Goal: Navigation & Orientation: Find specific page/section

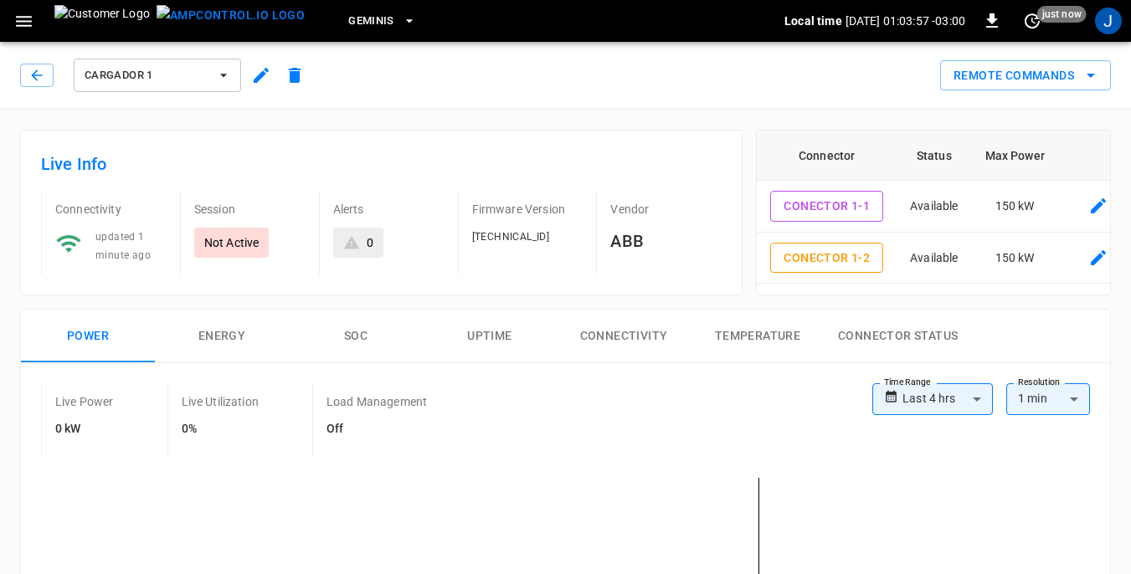
click at [24, 27] on icon "button" at bounding box center [23, 21] width 21 height 21
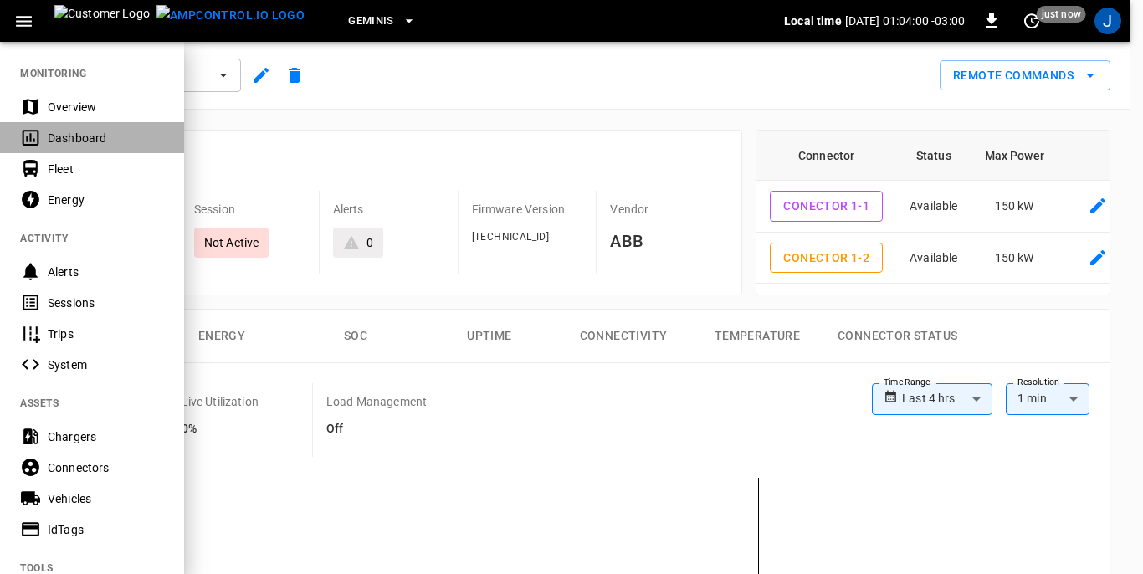
click at [74, 139] on div "Dashboard" at bounding box center [106, 138] width 116 height 17
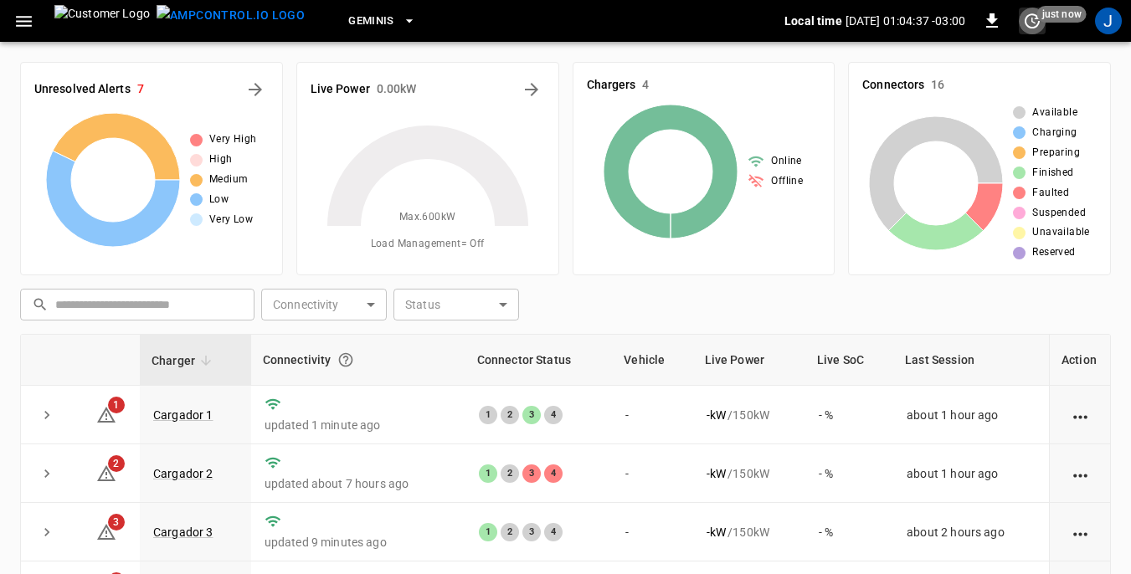
click at [1033, 23] on icon "set refresh interval" at bounding box center [1032, 21] width 20 height 20
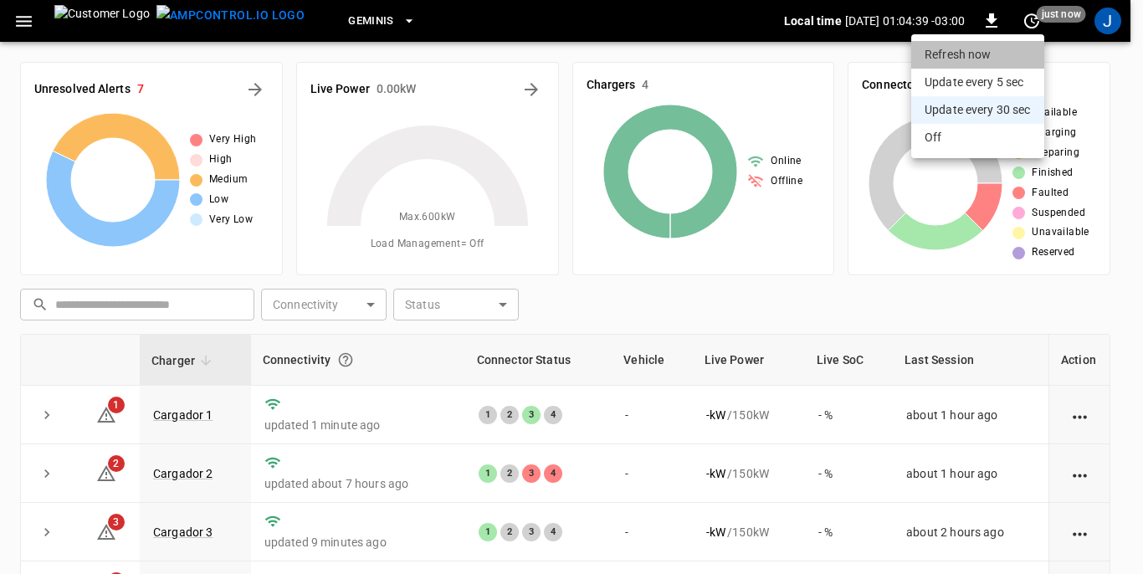
click at [962, 54] on li "Refresh now" at bounding box center [977, 55] width 133 height 28
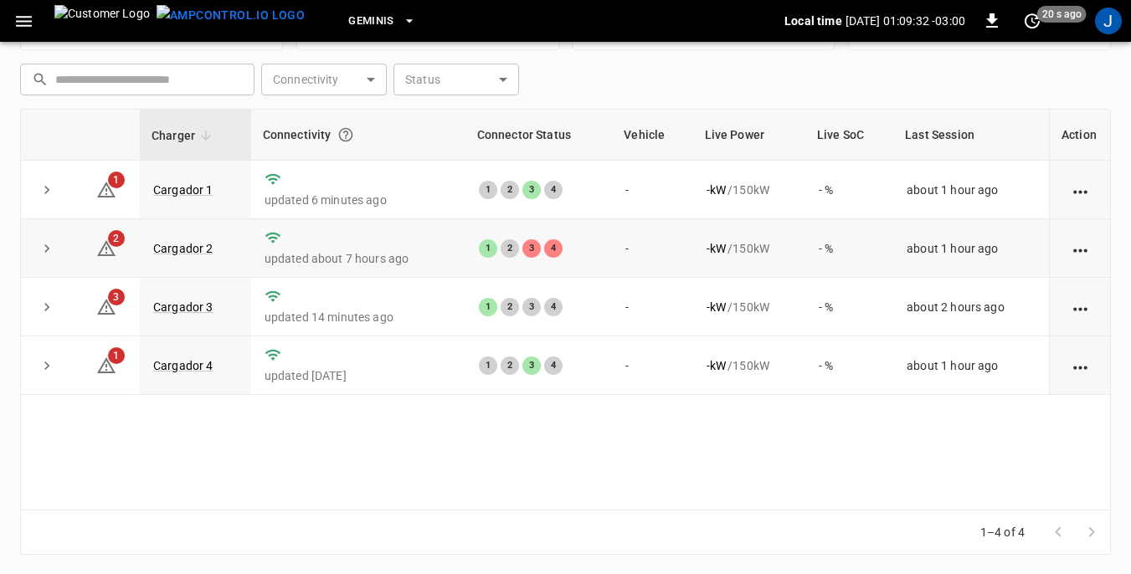
scroll to position [226, 0]
click at [195, 189] on link "Cargador 1" at bounding box center [183, 189] width 67 height 20
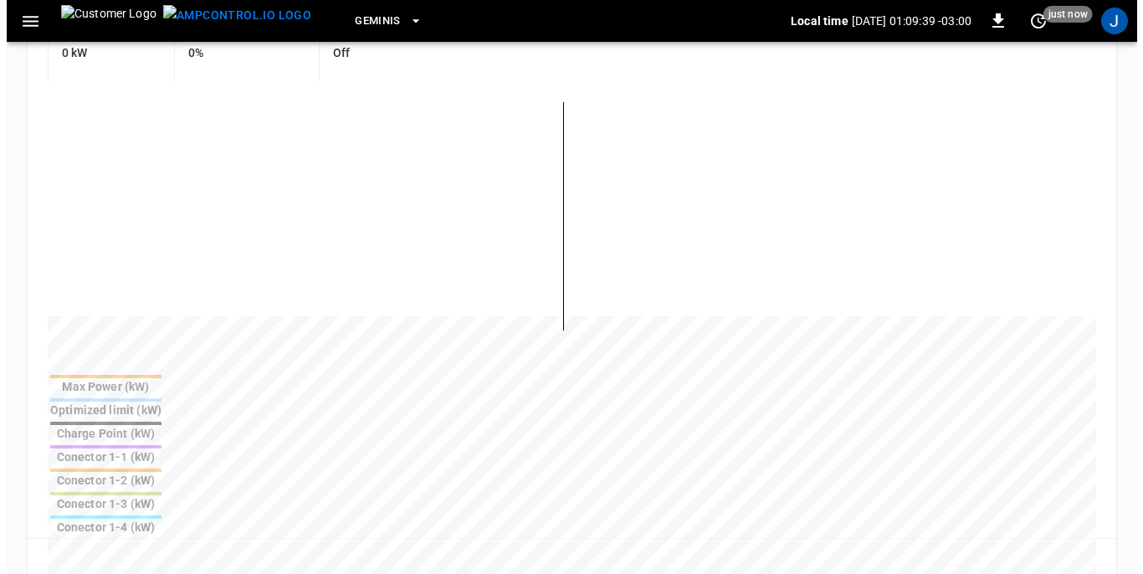
scroll to position [418, 0]
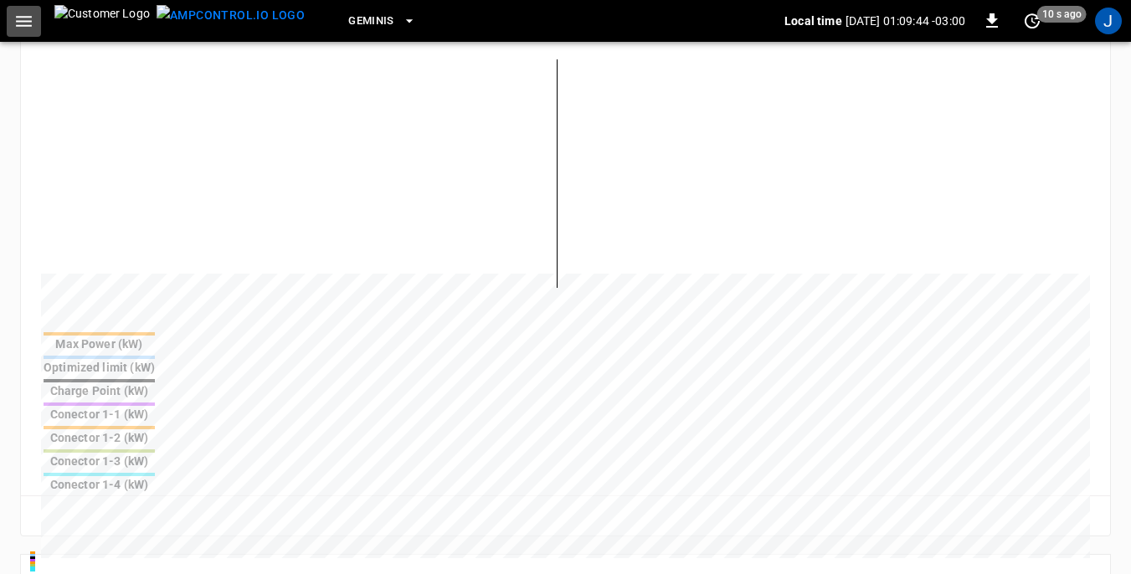
click at [23, 18] on icon "button" at bounding box center [23, 21] width 21 height 21
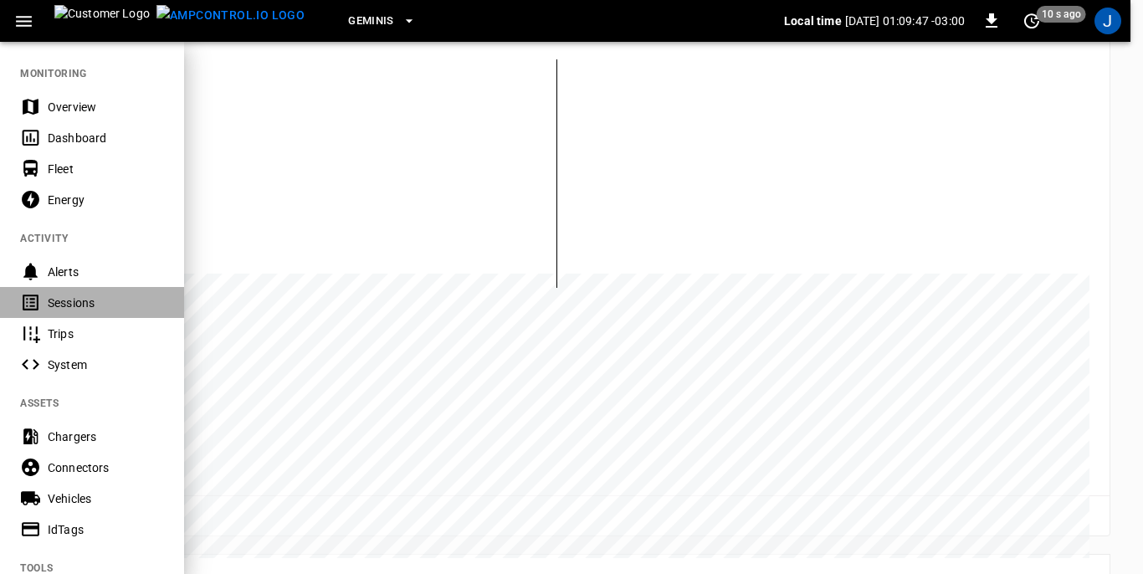
click at [73, 309] on div "Sessions" at bounding box center [106, 303] width 116 height 17
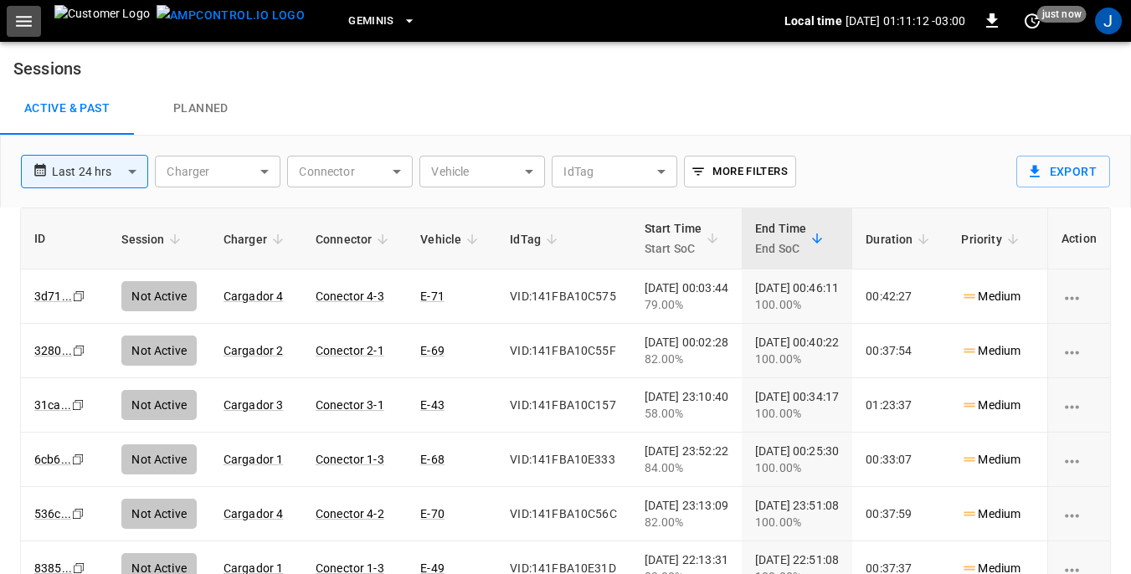
click at [22, 23] on icon "button" at bounding box center [23, 21] width 21 height 21
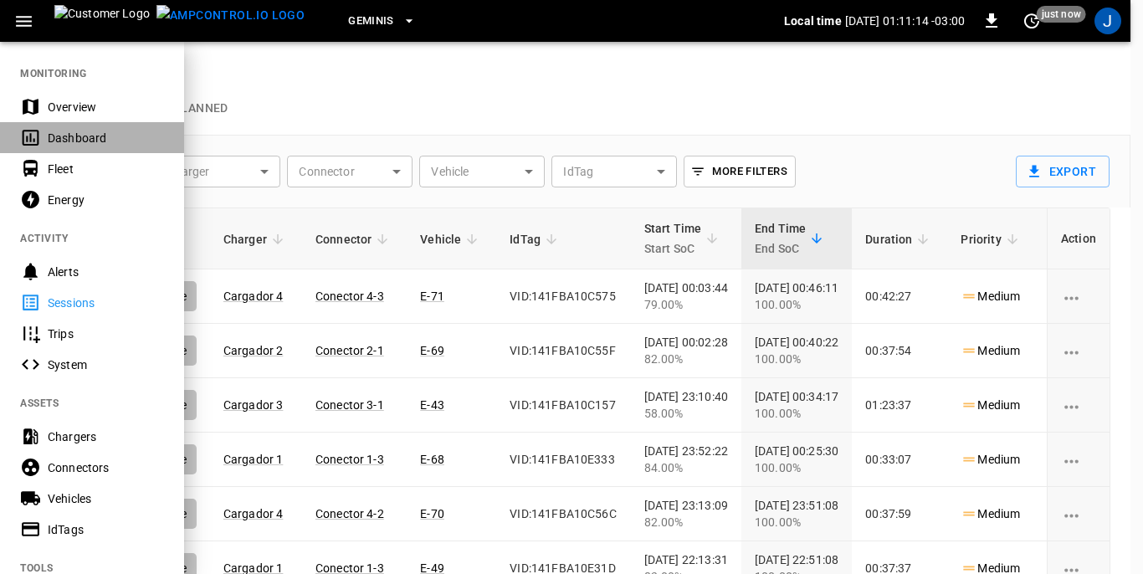
click at [69, 137] on div "Dashboard" at bounding box center [106, 138] width 116 height 17
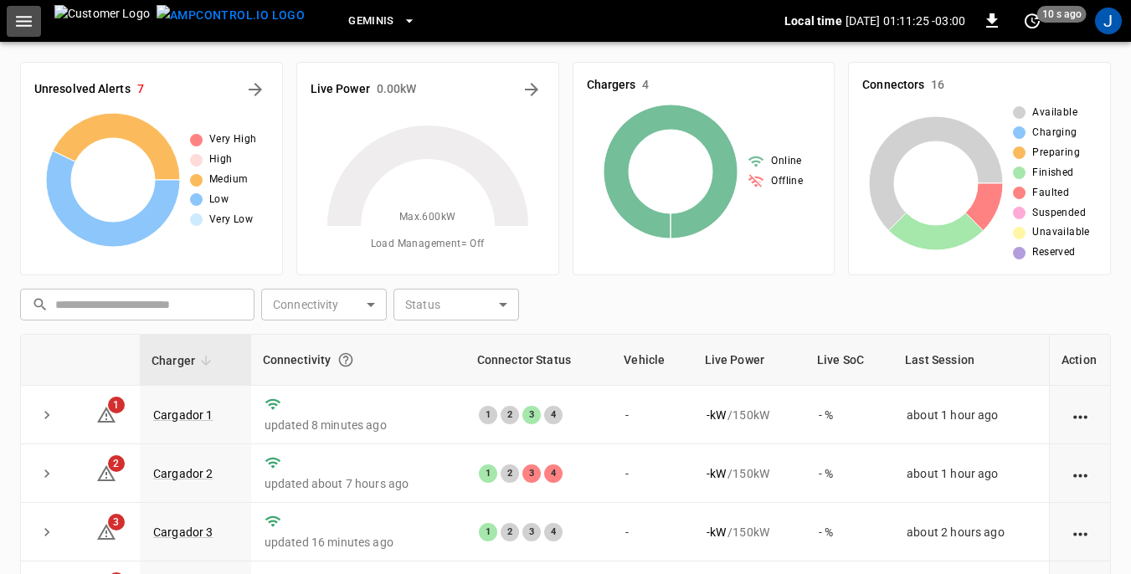
click at [28, 27] on icon "button" at bounding box center [23, 21] width 21 height 21
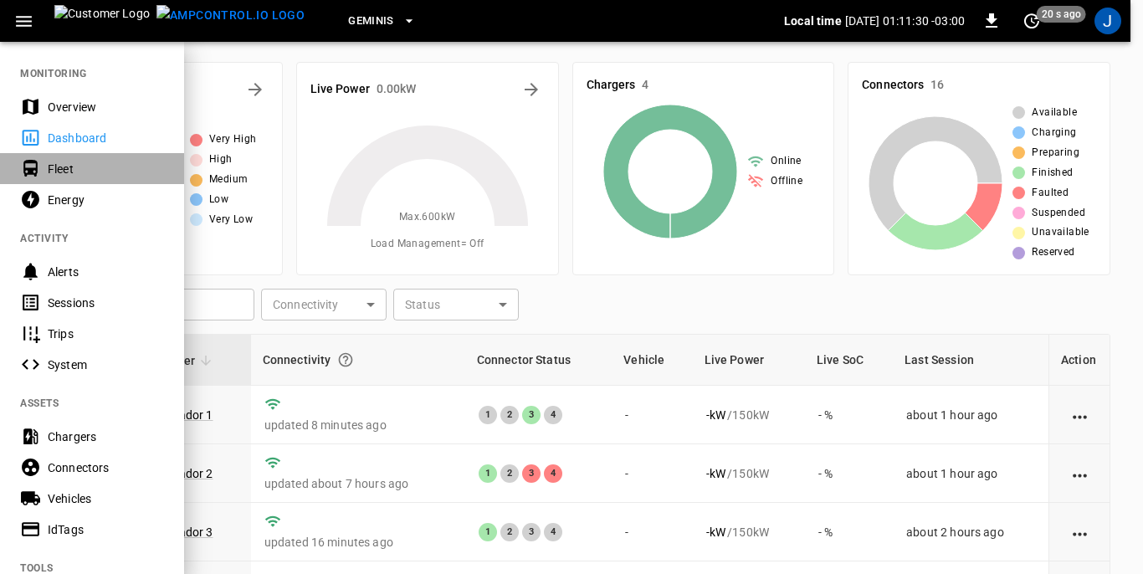
click at [62, 168] on div "Fleet" at bounding box center [106, 169] width 116 height 17
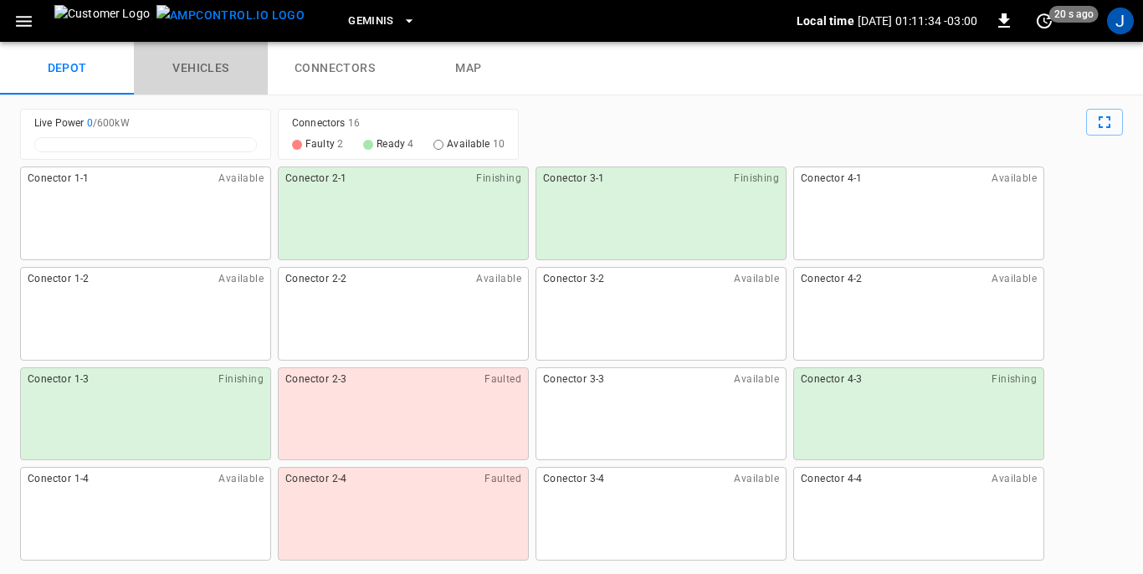
click at [199, 67] on link "vehicles" at bounding box center [201, 69] width 134 height 54
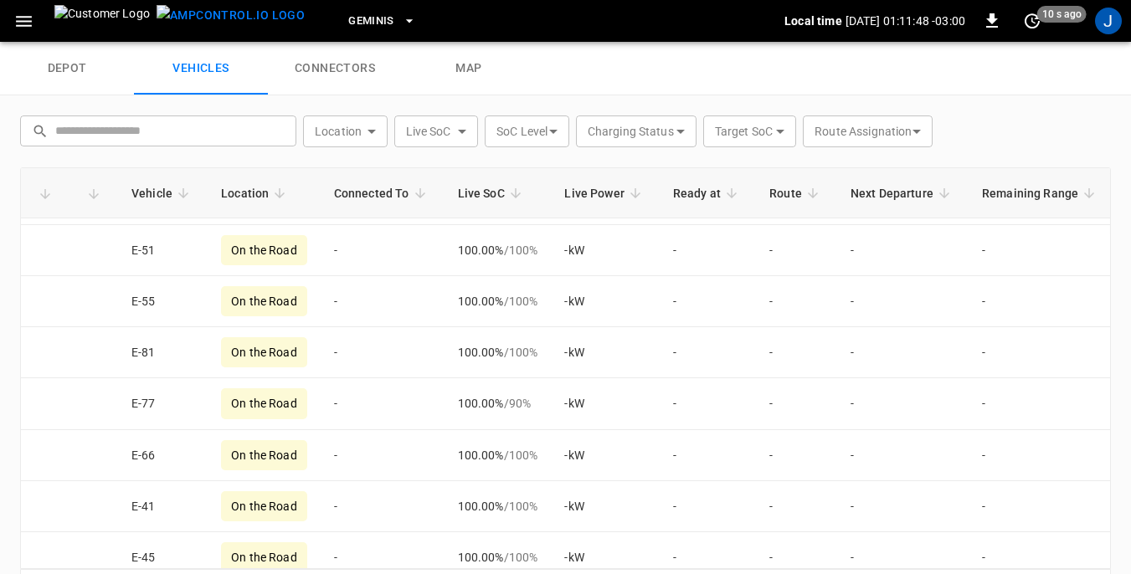
scroll to position [1506, 0]
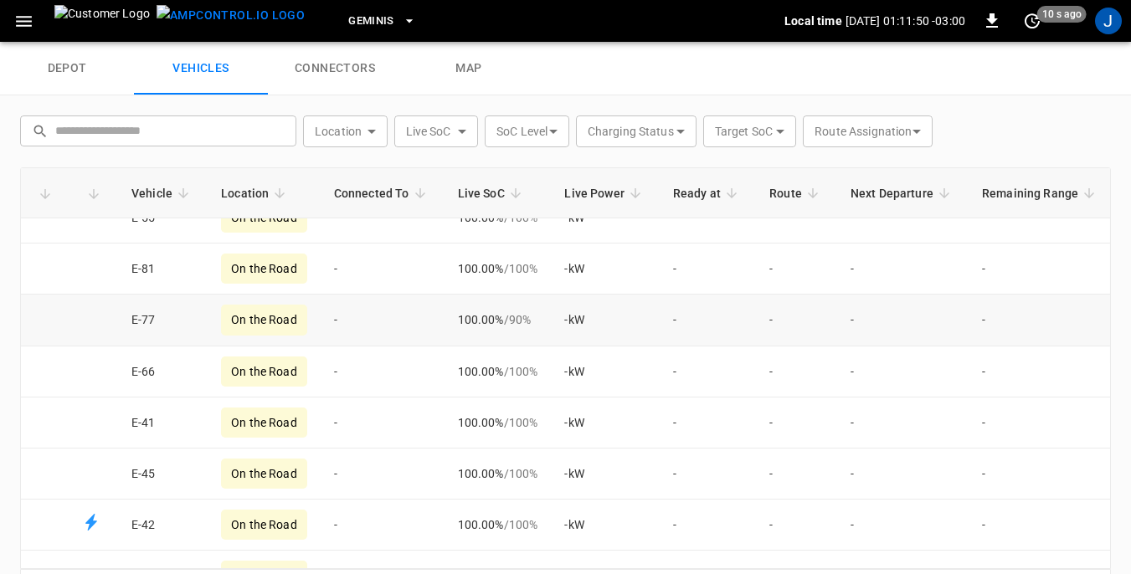
click at [148, 324] on td "E-77" at bounding box center [163, 320] width 90 height 51
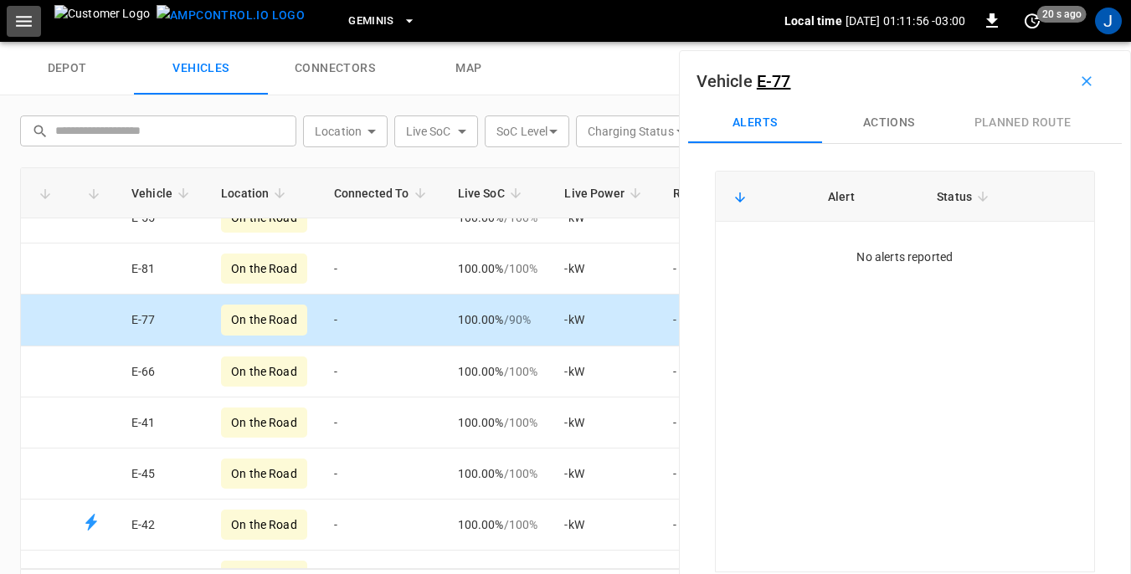
click at [21, 27] on icon "button" at bounding box center [23, 21] width 21 height 21
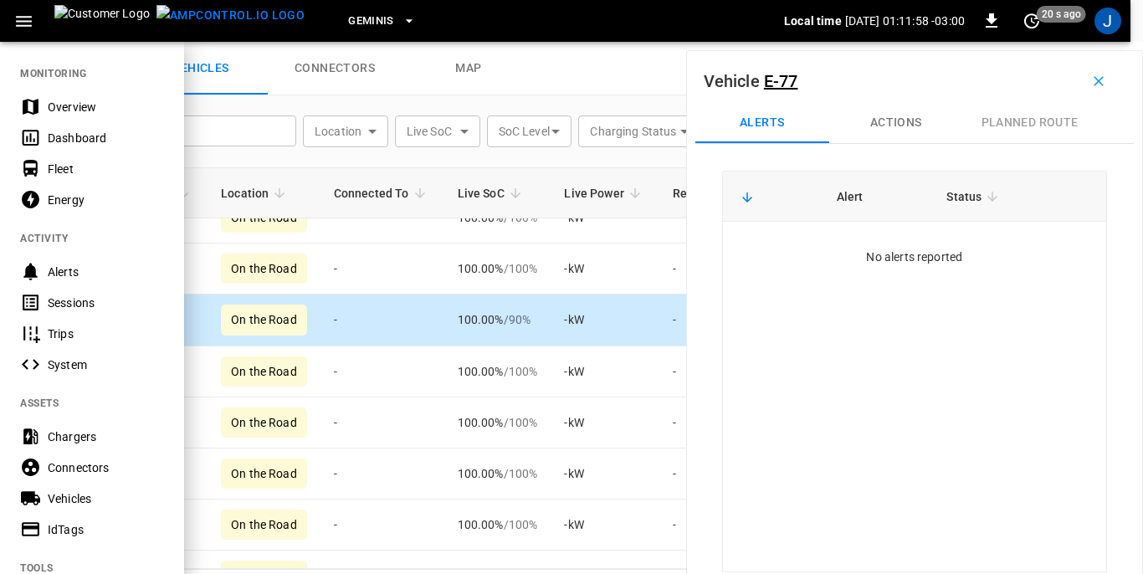
click at [58, 137] on div "Dashboard" at bounding box center [106, 138] width 116 height 17
